Goal: Check status

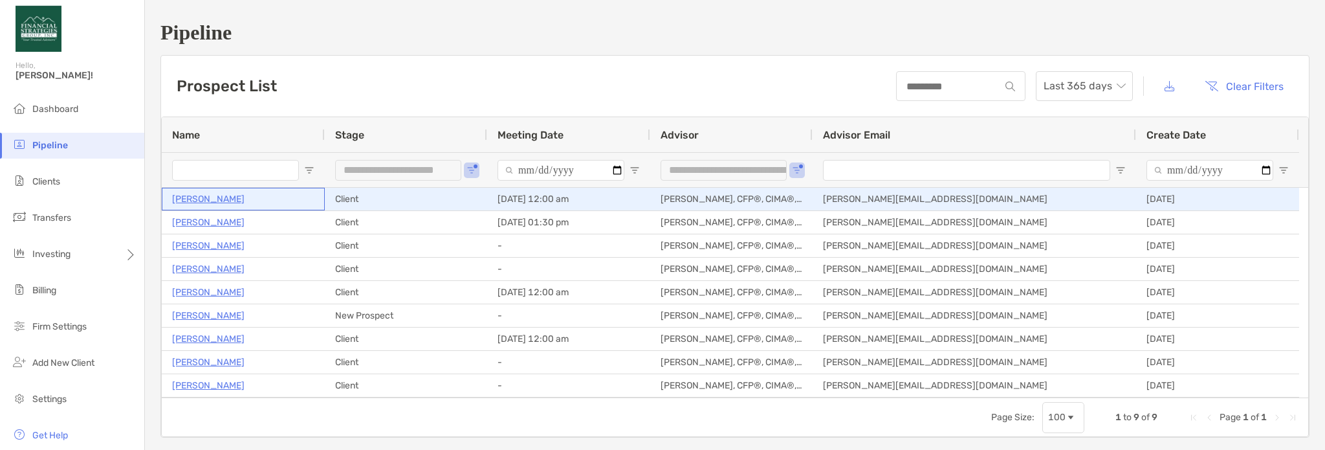
click at [271, 195] on div "[PERSON_NAME]" at bounding box center [243, 198] width 142 height 21
click at [231, 199] on p "[PERSON_NAME]" at bounding box center [208, 199] width 72 height 16
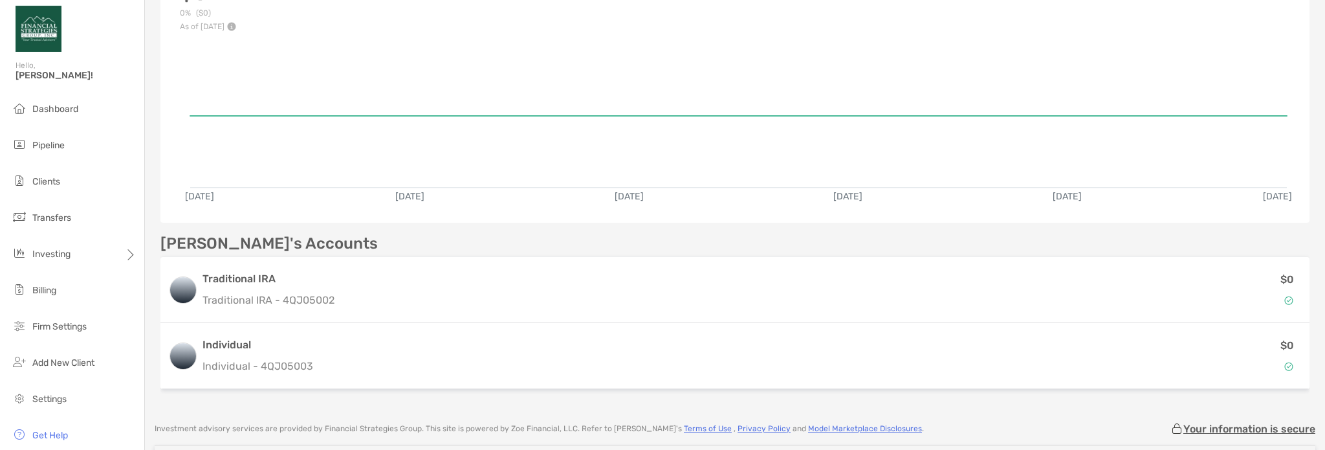
scroll to position [259, 0]
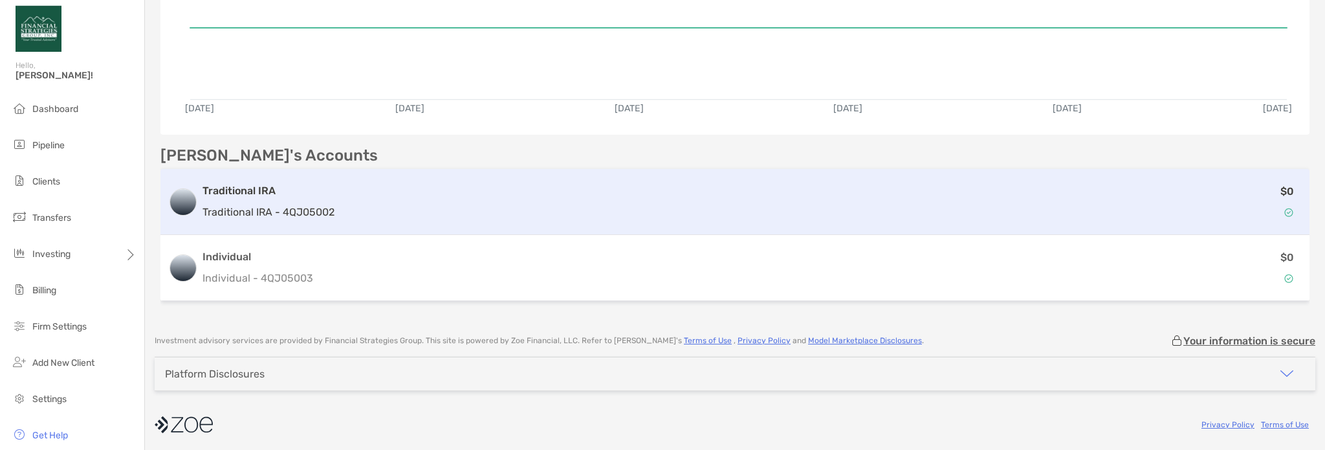
click at [340, 212] on div "$0" at bounding box center [821, 202] width 962 height 38
